Goal: Book appointment/travel/reservation

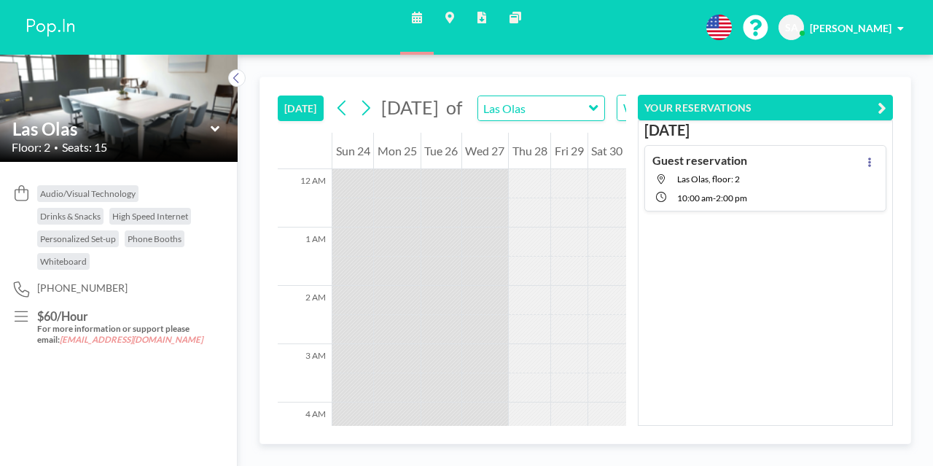
scroll to position [613, 0]
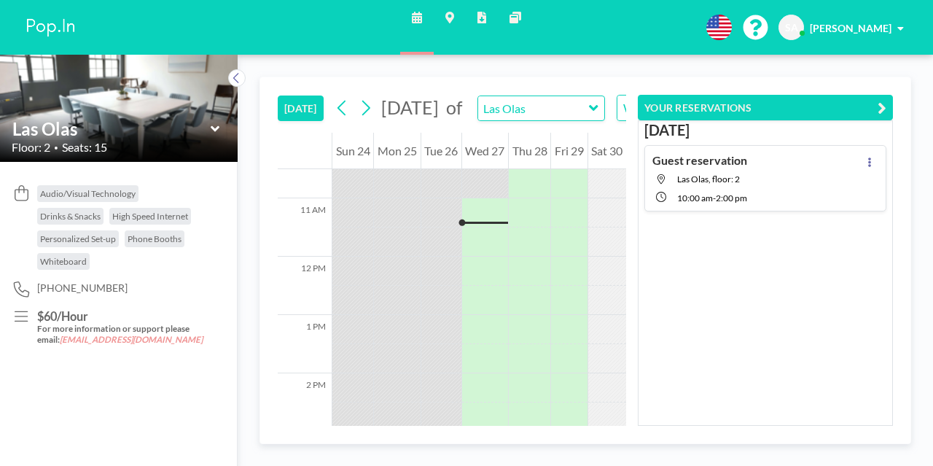
click at [712, 174] on span "Las Olas, floor: 2" at bounding box center [709, 179] width 63 height 11
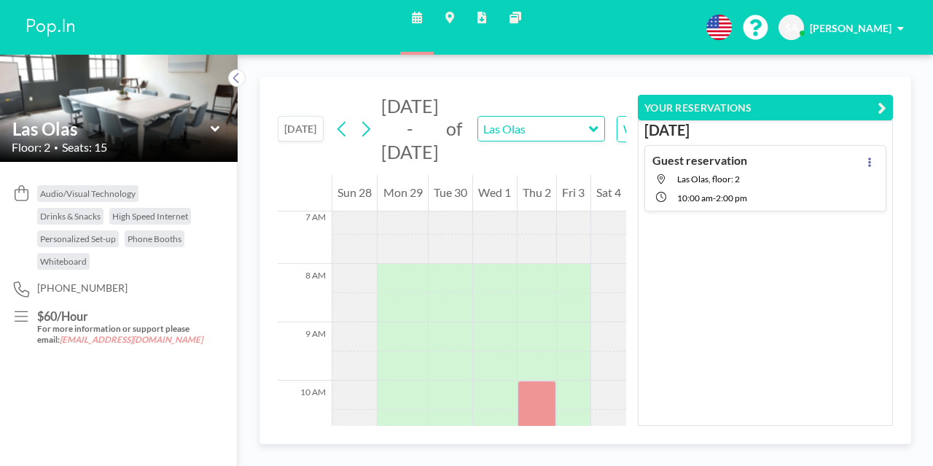
scroll to position [554, 0]
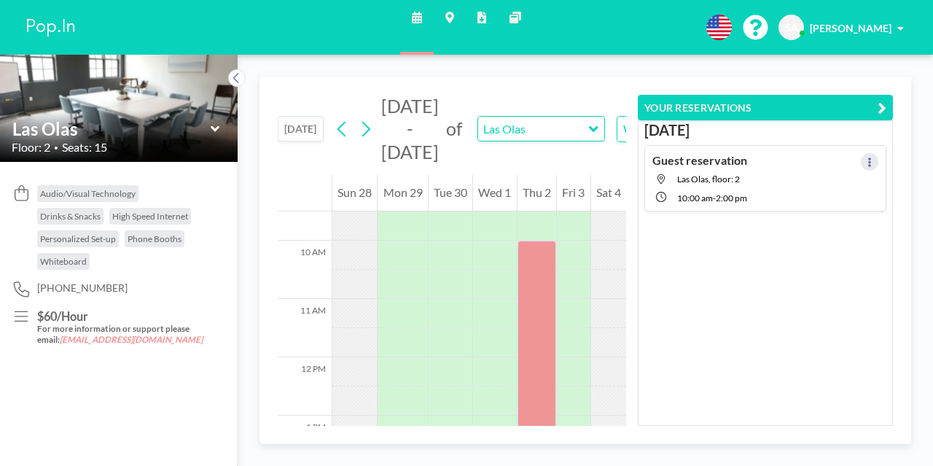
click at [867, 162] on icon at bounding box center [870, 162] width 6 height 9
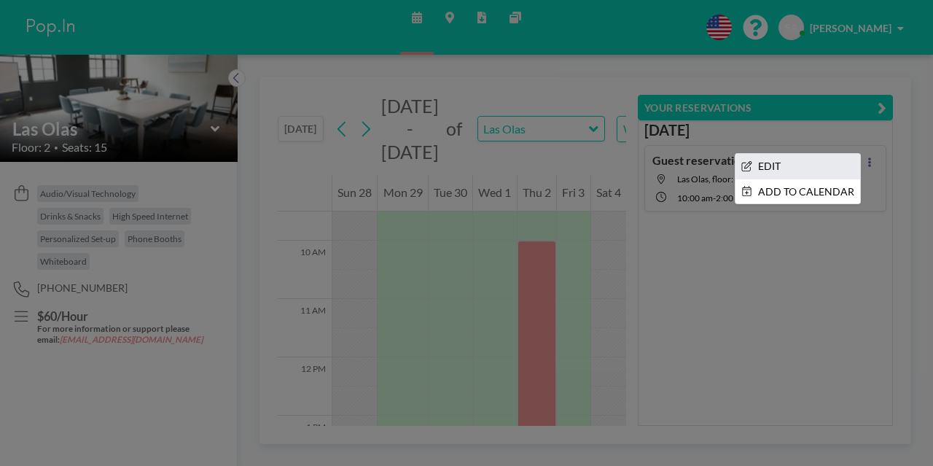
click at [822, 160] on li "EDIT" at bounding box center [798, 166] width 125 height 25
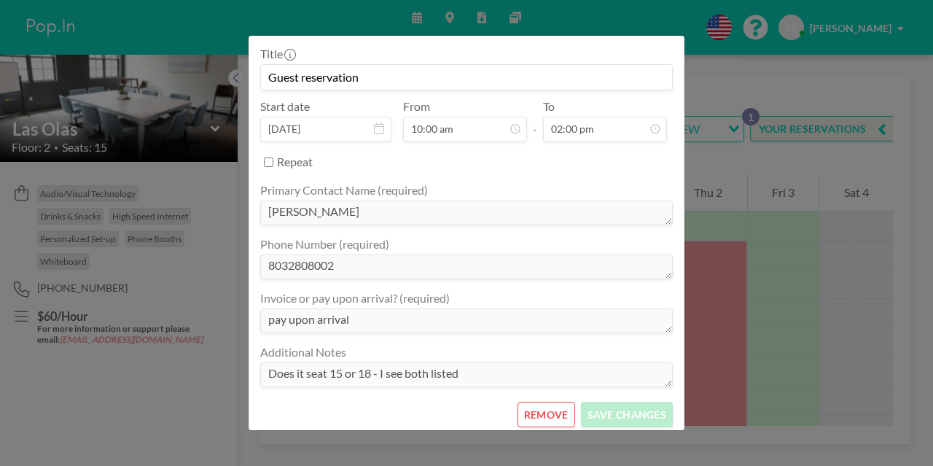
scroll to position [233, 0]
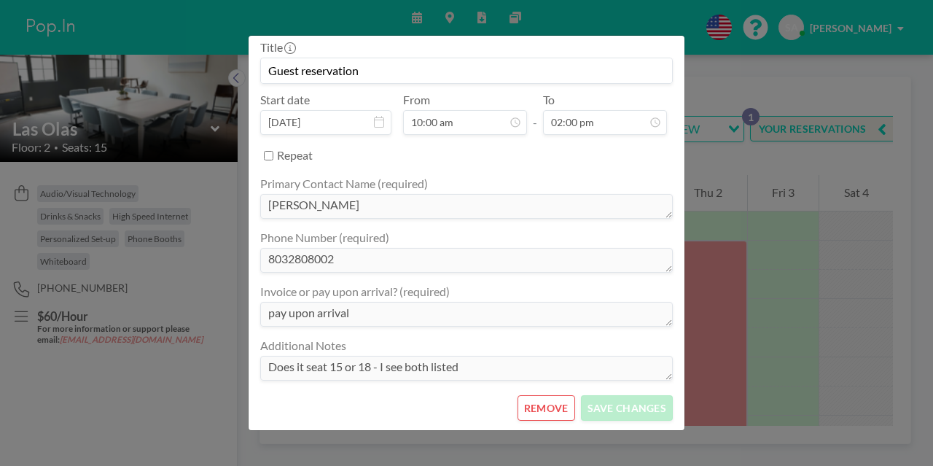
click at [534, 411] on button "REMOVE" at bounding box center [547, 408] width 58 height 26
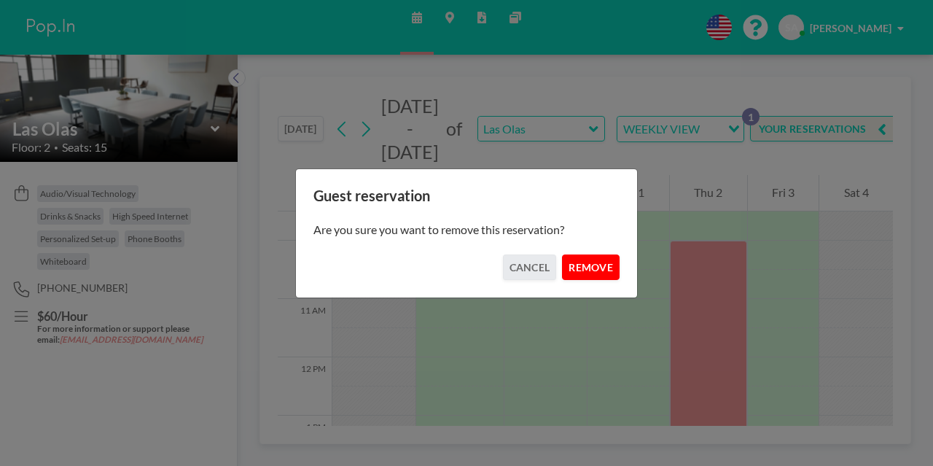
click at [602, 271] on button "REMOVE" at bounding box center [591, 268] width 58 height 26
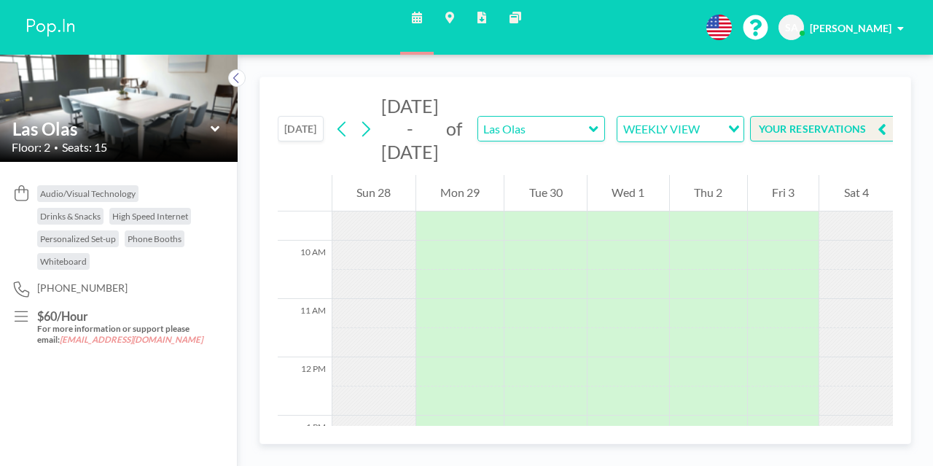
click at [211, 131] on icon at bounding box center [215, 129] width 9 height 15
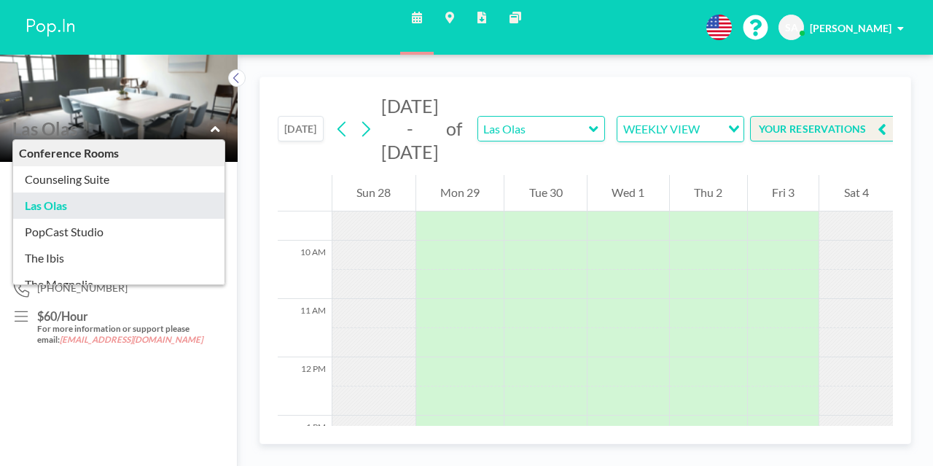
scroll to position [46, 0]
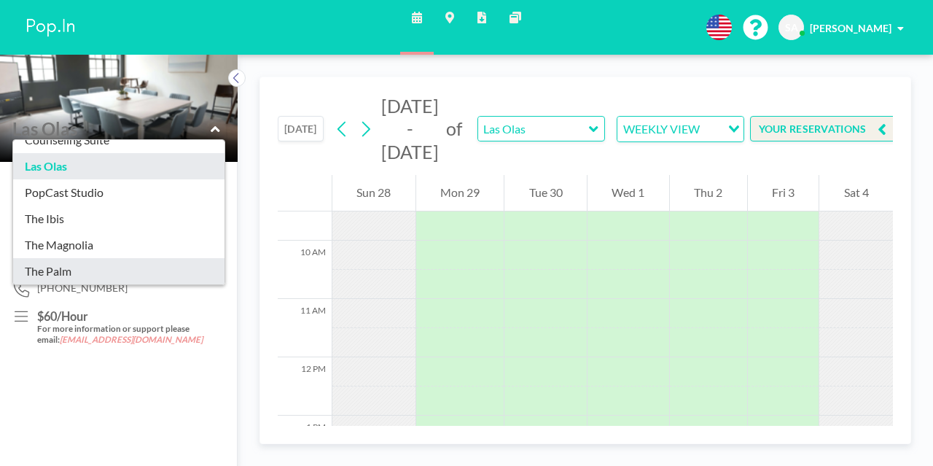
type input "The Palm"
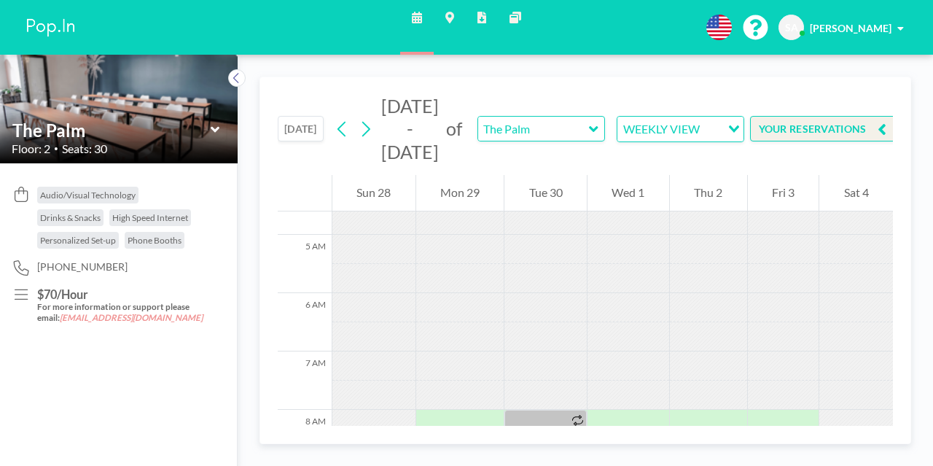
scroll to position [438, 0]
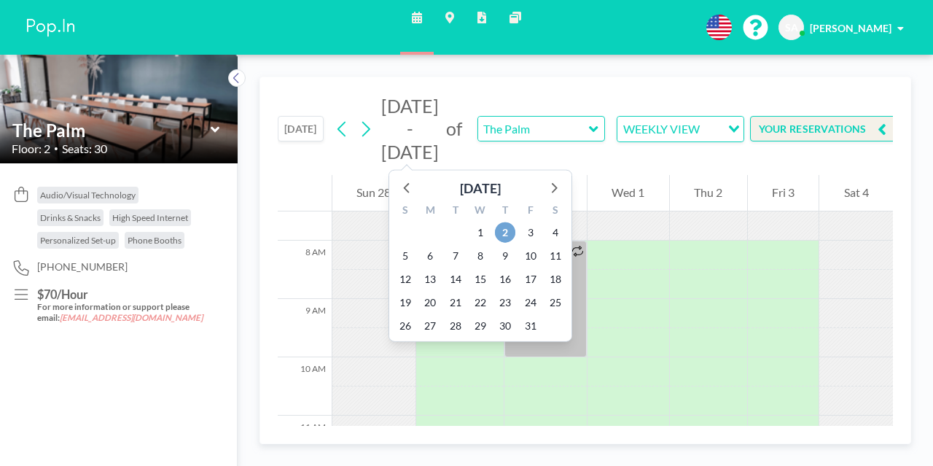
click at [503, 238] on span "2" at bounding box center [505, 232] width 20 height 20
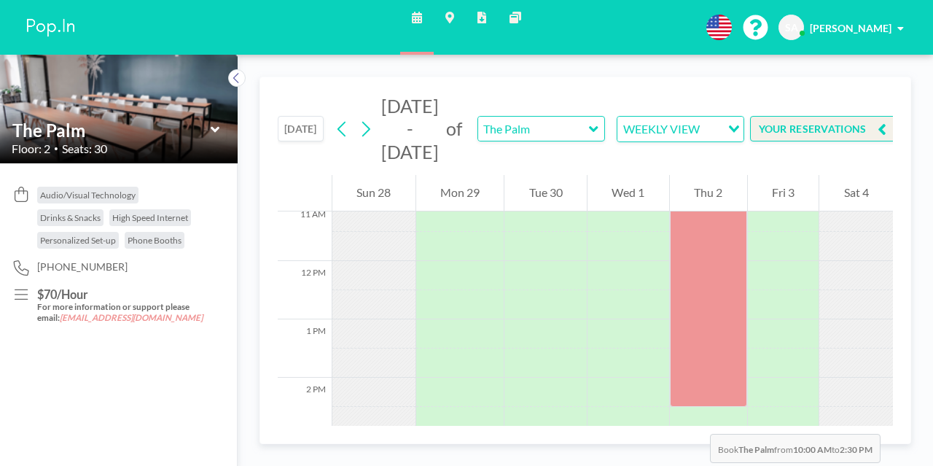
scroll to position [680, 0]
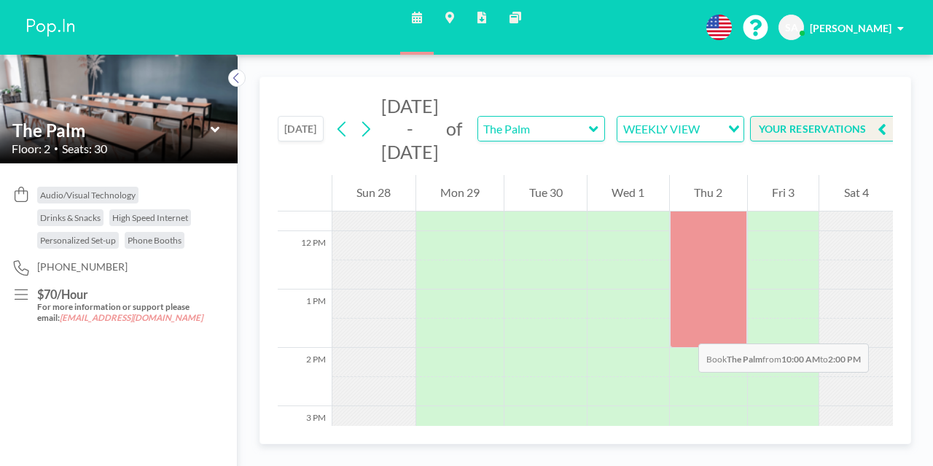
drag, startPoint x: 693, startPoint y: 376, endPoint x: 684, endPoint y: 329, distance: 48.2
click at [684, 329] on div at bounding box center [708, 230] width 77 height 233
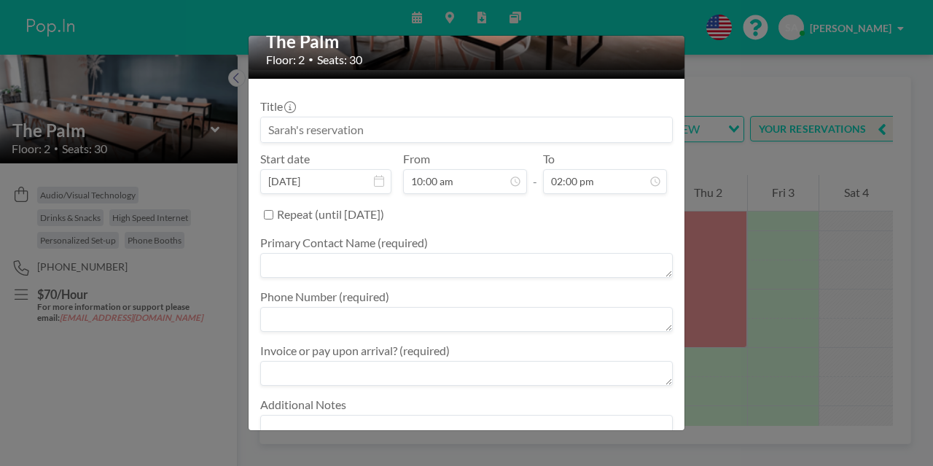
scroll to position [177, 0]
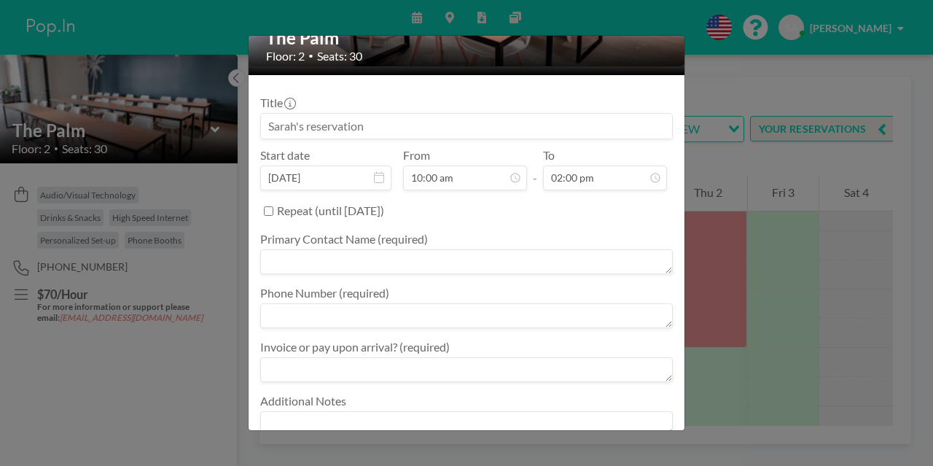
click at [443, 270] on textarea at bounding box center [466, 261] width 413 height 25
type textarea "[PERSON_NAME]"
type textarea "8032808002"
click at [421, 368] on textarea at bounding box center [466, 369] width 413 height 25
click at [511, 371] on textarea at bounding box center [466, 369] width 413 height 25
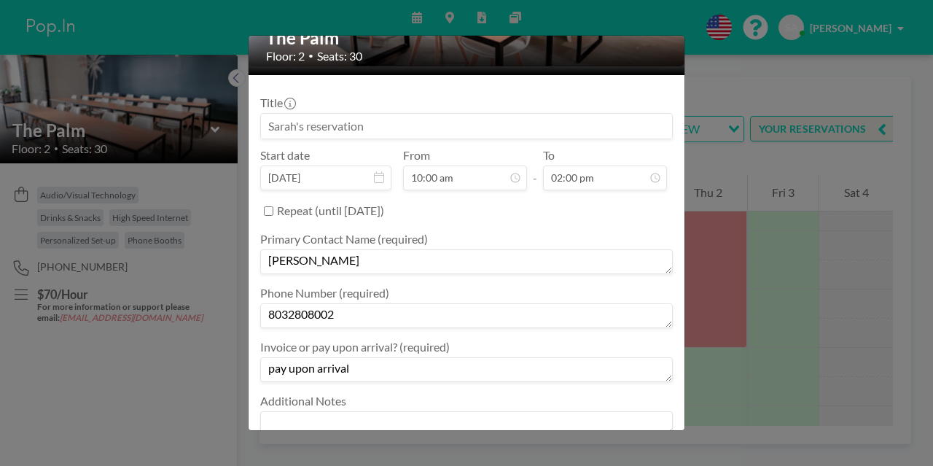
scroll to position [233, 0]
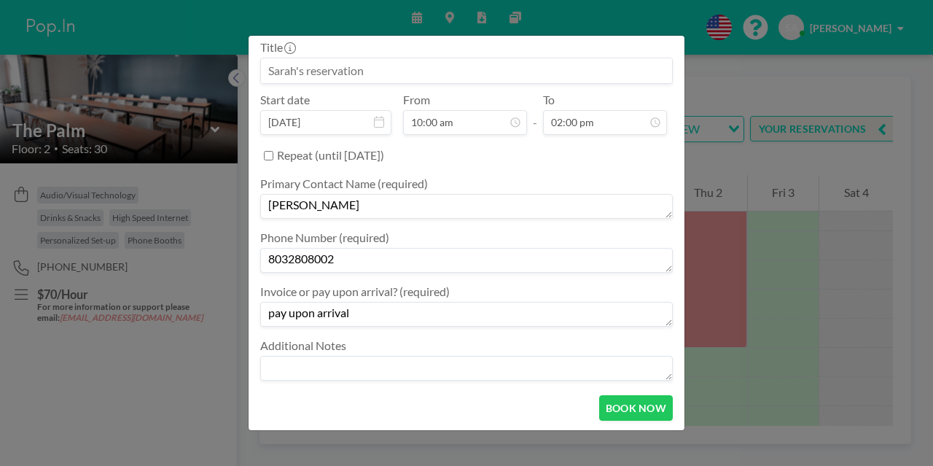
type textarea "pay upon arrival"
click at [319, 359] on textarea at bounding box center [466, 368] width 413 height 25
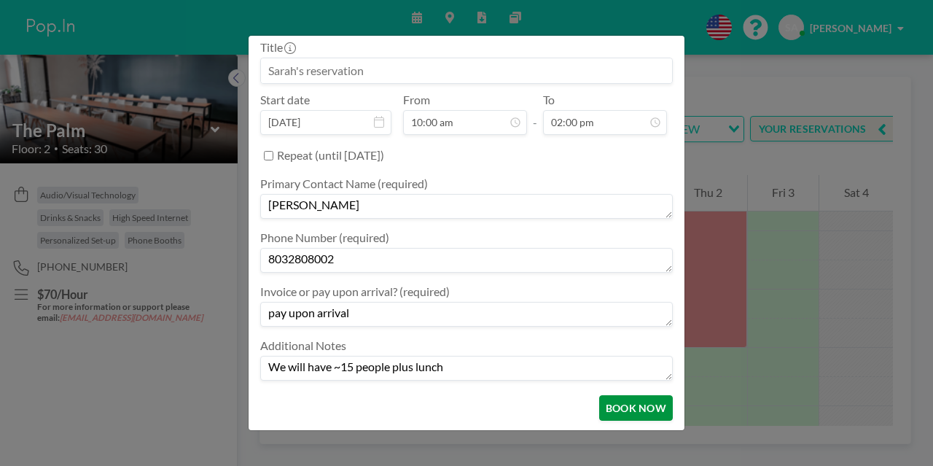
type textarea "We will have ~15 people plus lunch"
click at [636, 398] on button "BOOK NOW" at bounding box center [636, 408] width 74 height 26
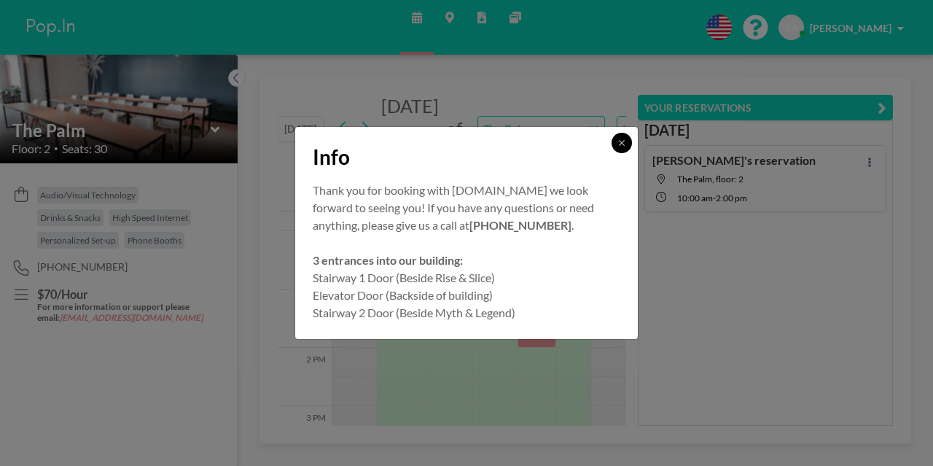
click at [622, 147] on icon at bounding box center [622, 143] width 9 height 9
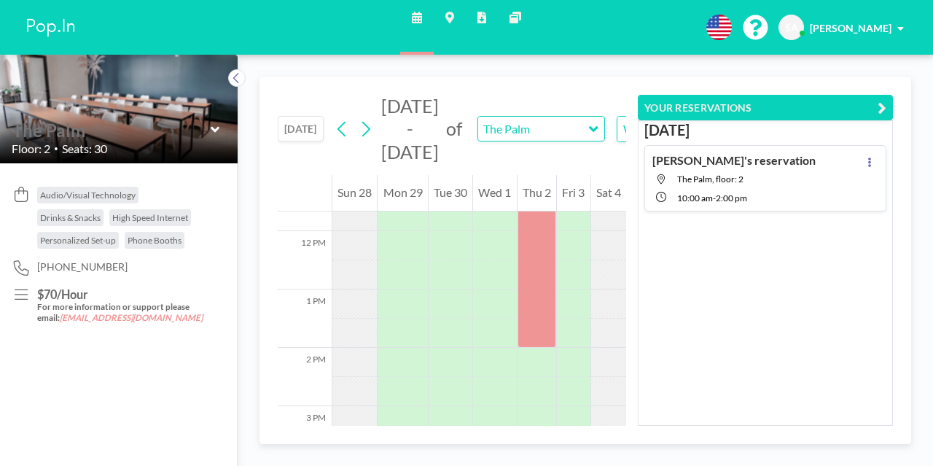
click at [207, 133] on div at bounding box center [119, 130] width 214 height 23
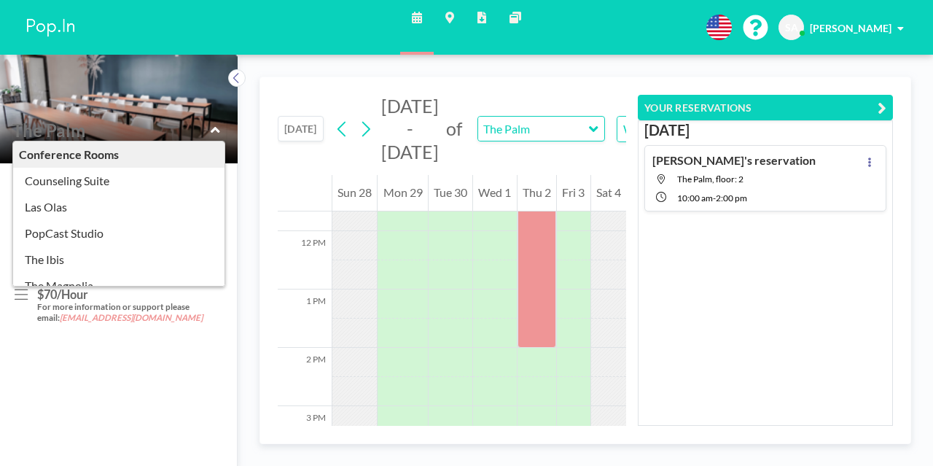
scroll to position [46, 0]
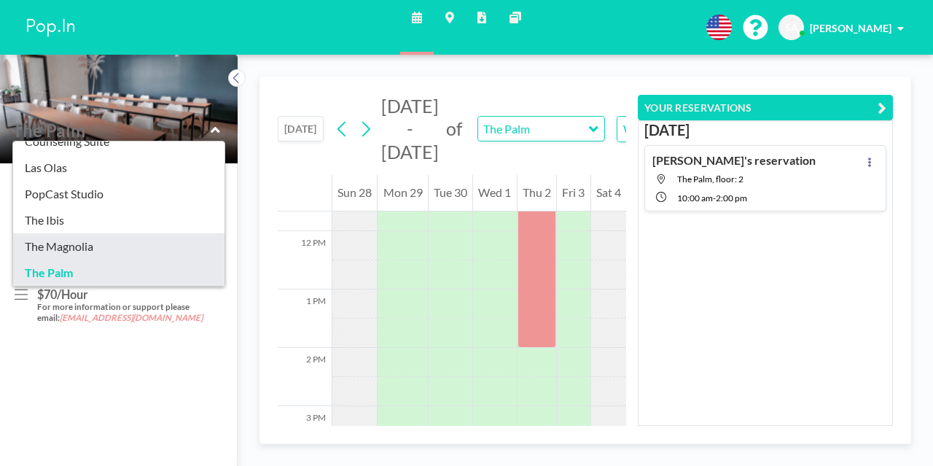
type input "The Magnolia"
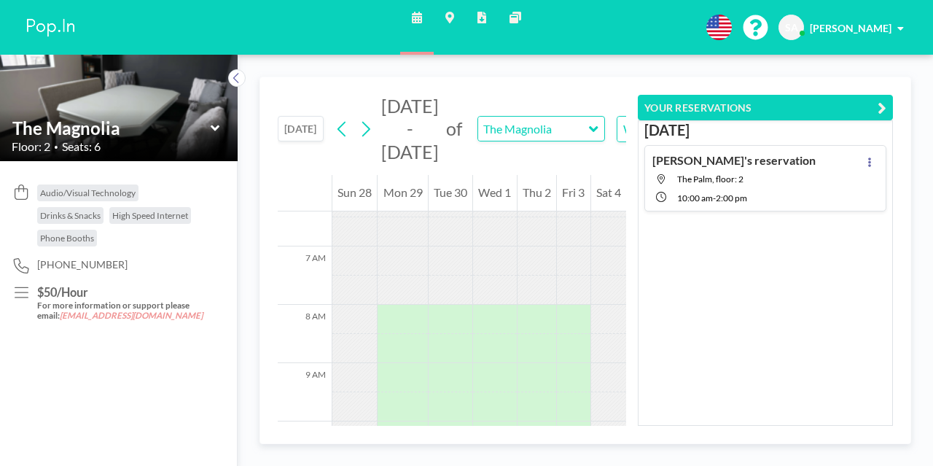
scroll to position [438, 0]
